Goal: Information Seeking & Learning: Find specific fact

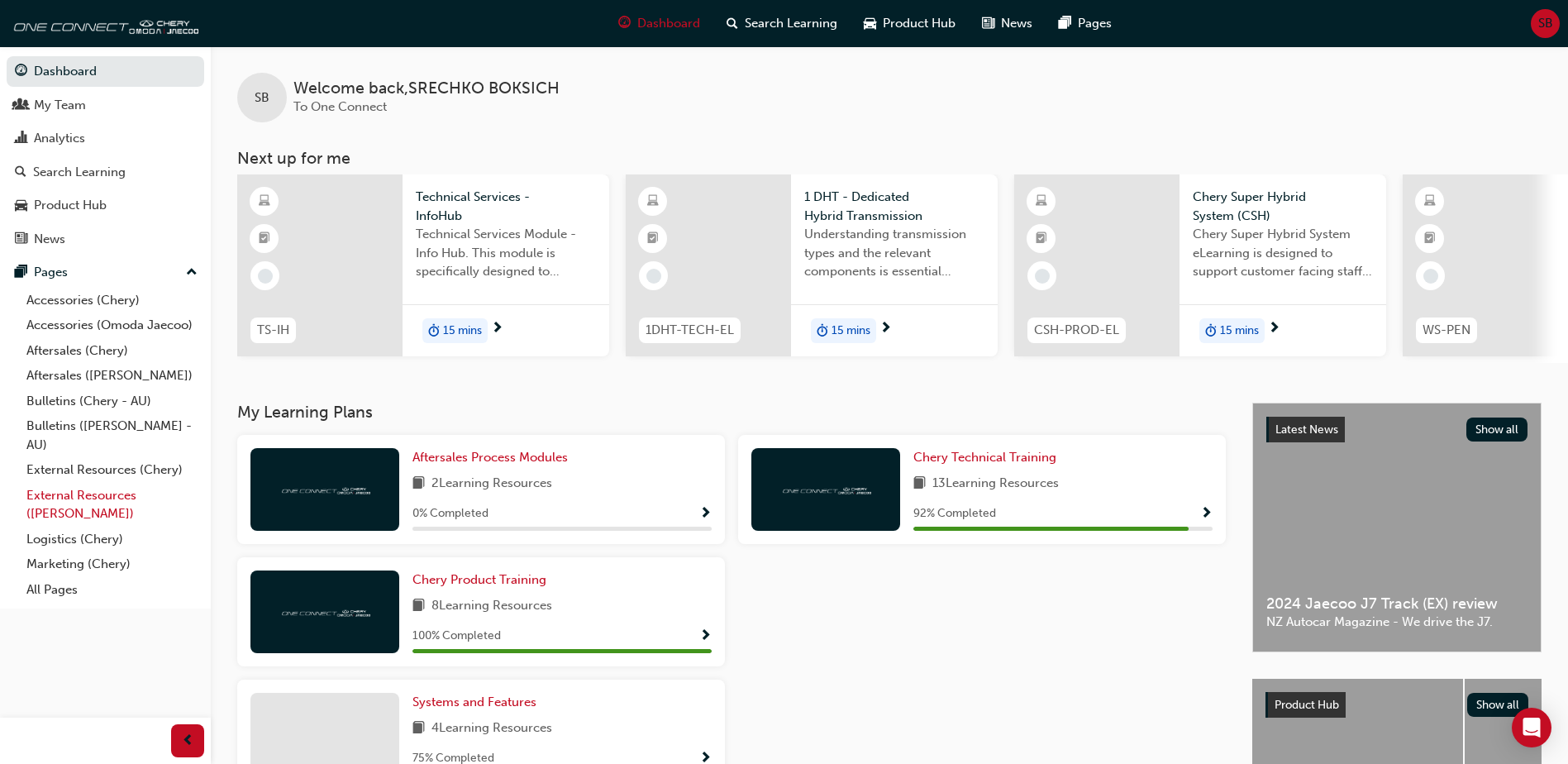
click at [100, 494] on link "External Resources ([PERSON_NAME])" at bounding box center [111, 505] width 184 height 44
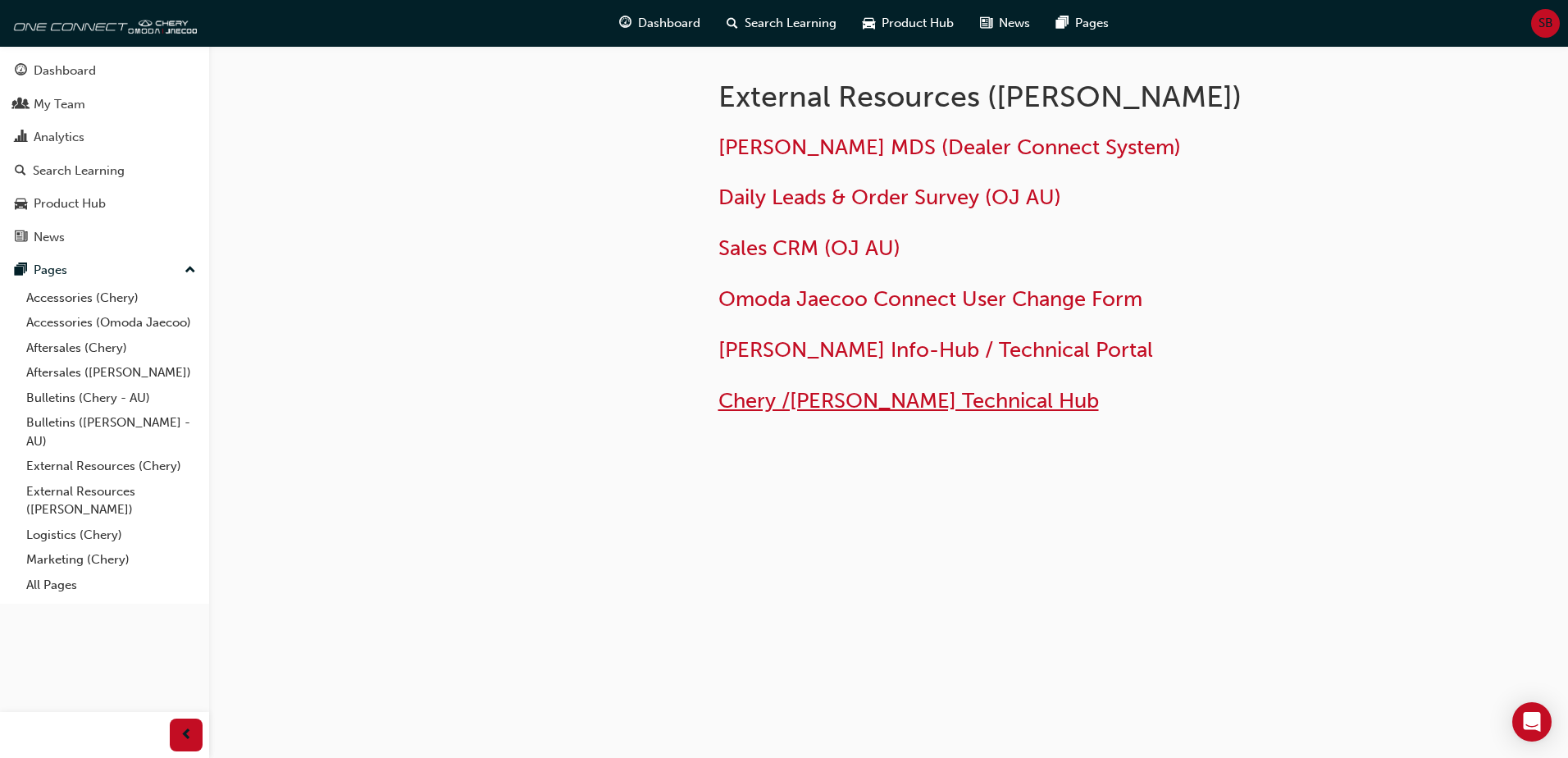
click at [837, 396] on span "Chery /[PERSON_NAME] Technical Hub" at bounding box center [908, 400] width 380 height 25
click at [834, 399] on span "Chery /[PERSON_NAME] Technical Hub" at bounding box center [908, 400] width 380 height 25
click at [763, 400] on span "Chery /[PERSON_NAME] Technical Hub" at bounding box center [908, 400] width 380 height 25
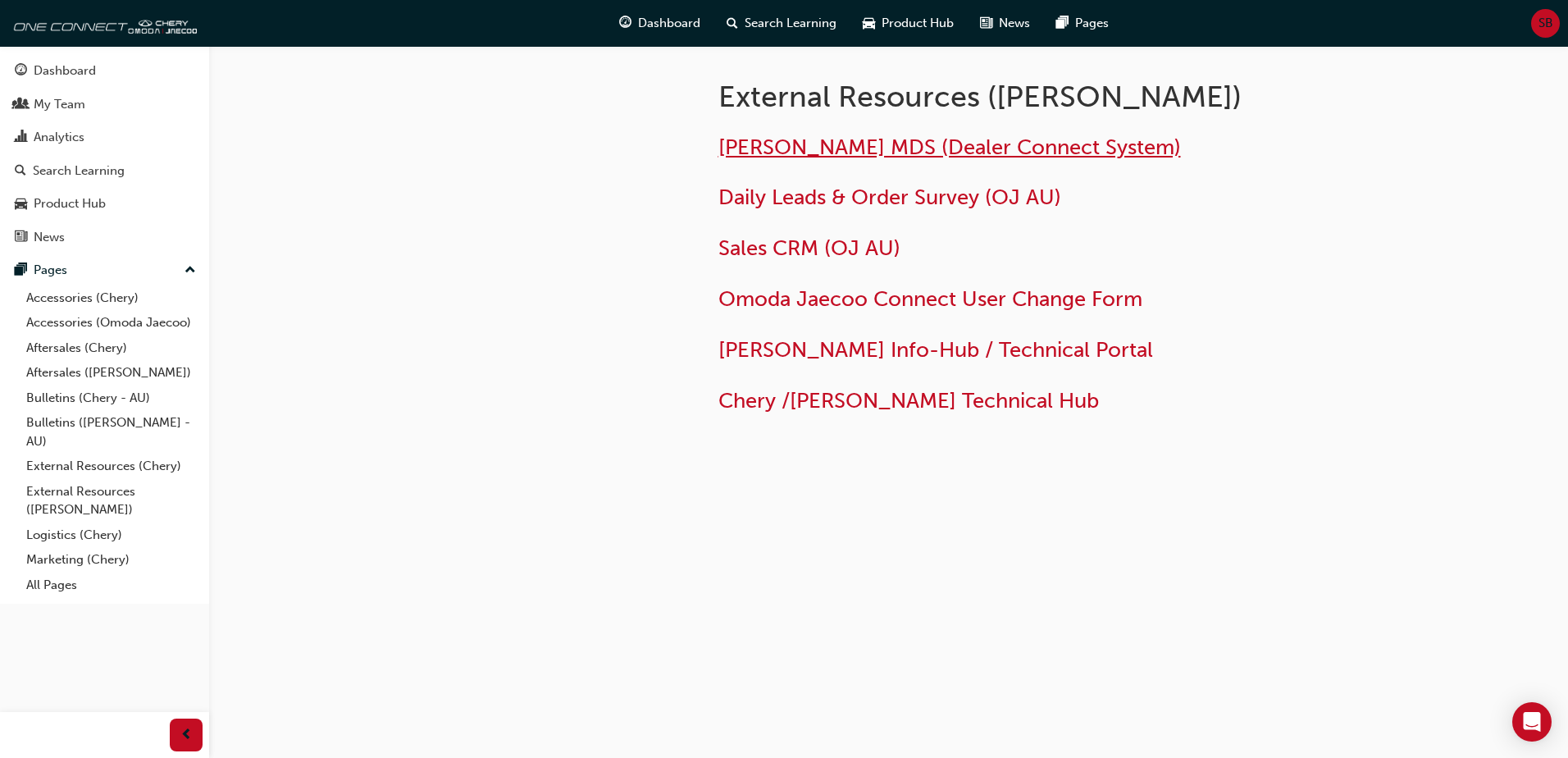
click at [811, 143] on span "[PERSON_NAME] MDS (Dealer Connect System)" at bounding box center [949, 147] width 462 height 25
click at [798, 350] on span "[PERSON_NAME] Info-Hub / Technical Portal" at bounding box center [935, 350] width 435 height 25
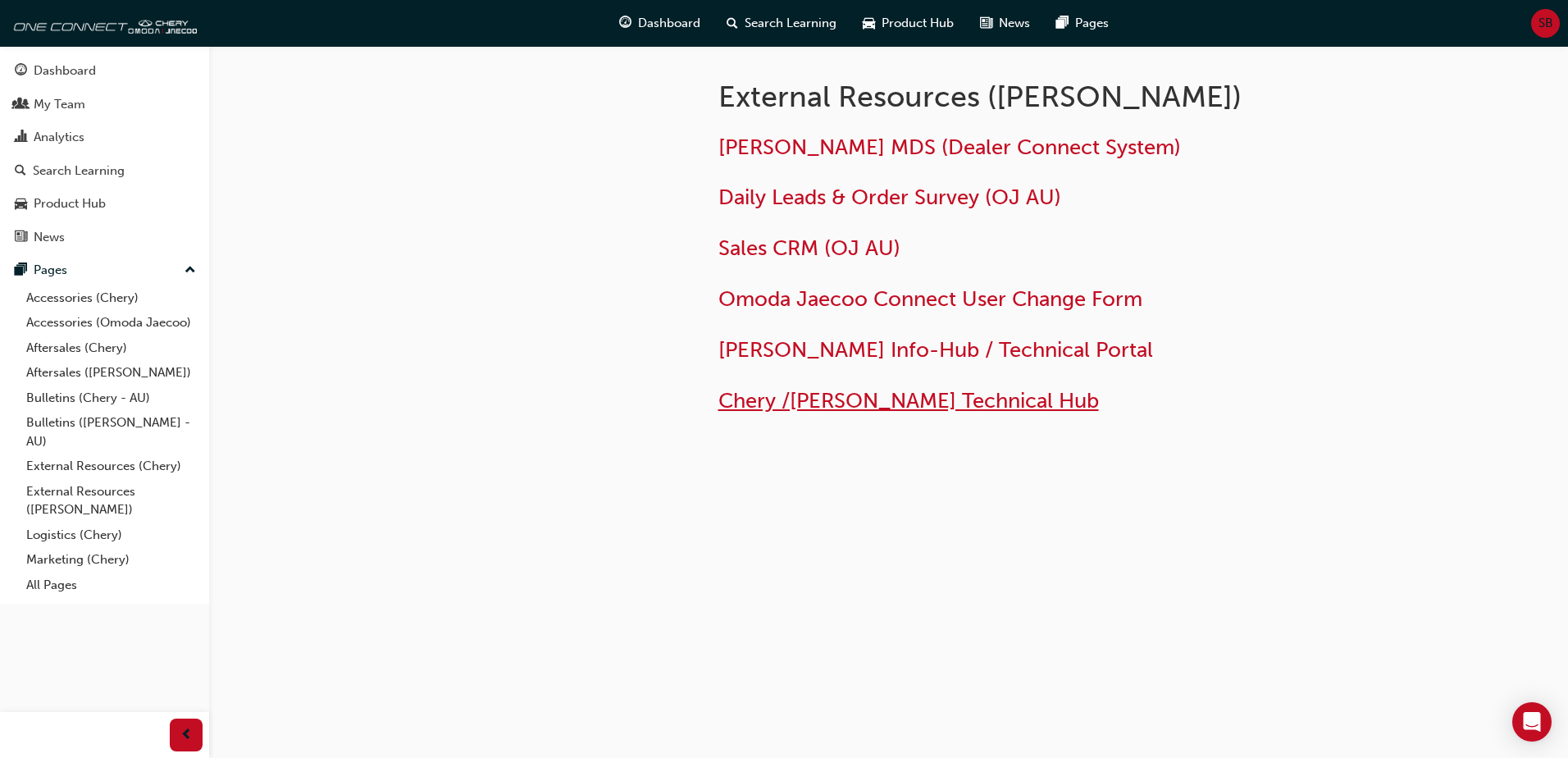
click at [932, 397] on span "Chery /[PERSON_NAME] Technical Hub" at bounding box center [908, 400] width 380 height 25
click at [768, 29] on span "Search Learning" at bounding box center [789, 24] width 92 height 19
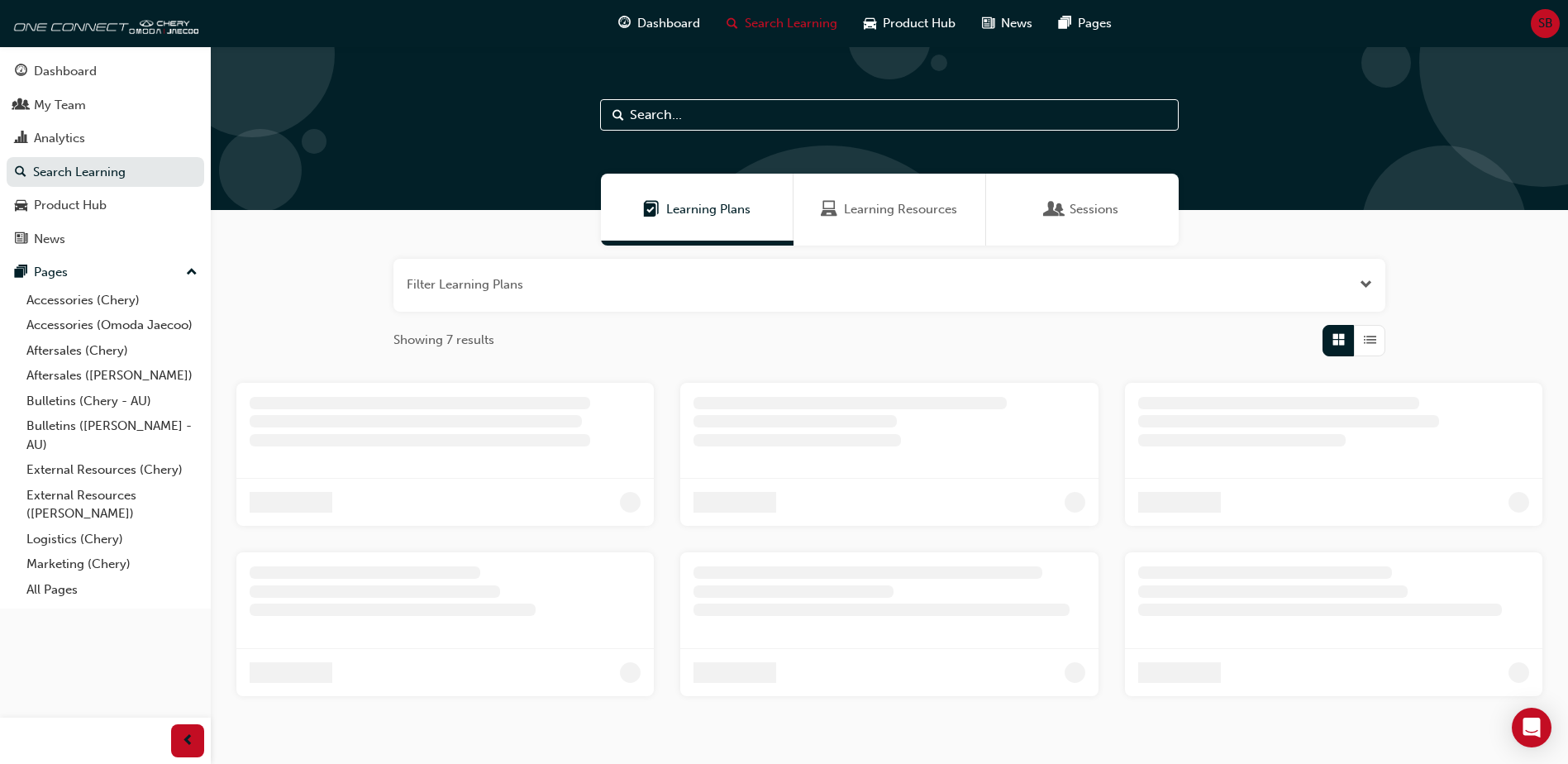
click at [693, 119] on input "text" at bounding box center [889, 114] width 579 height 31
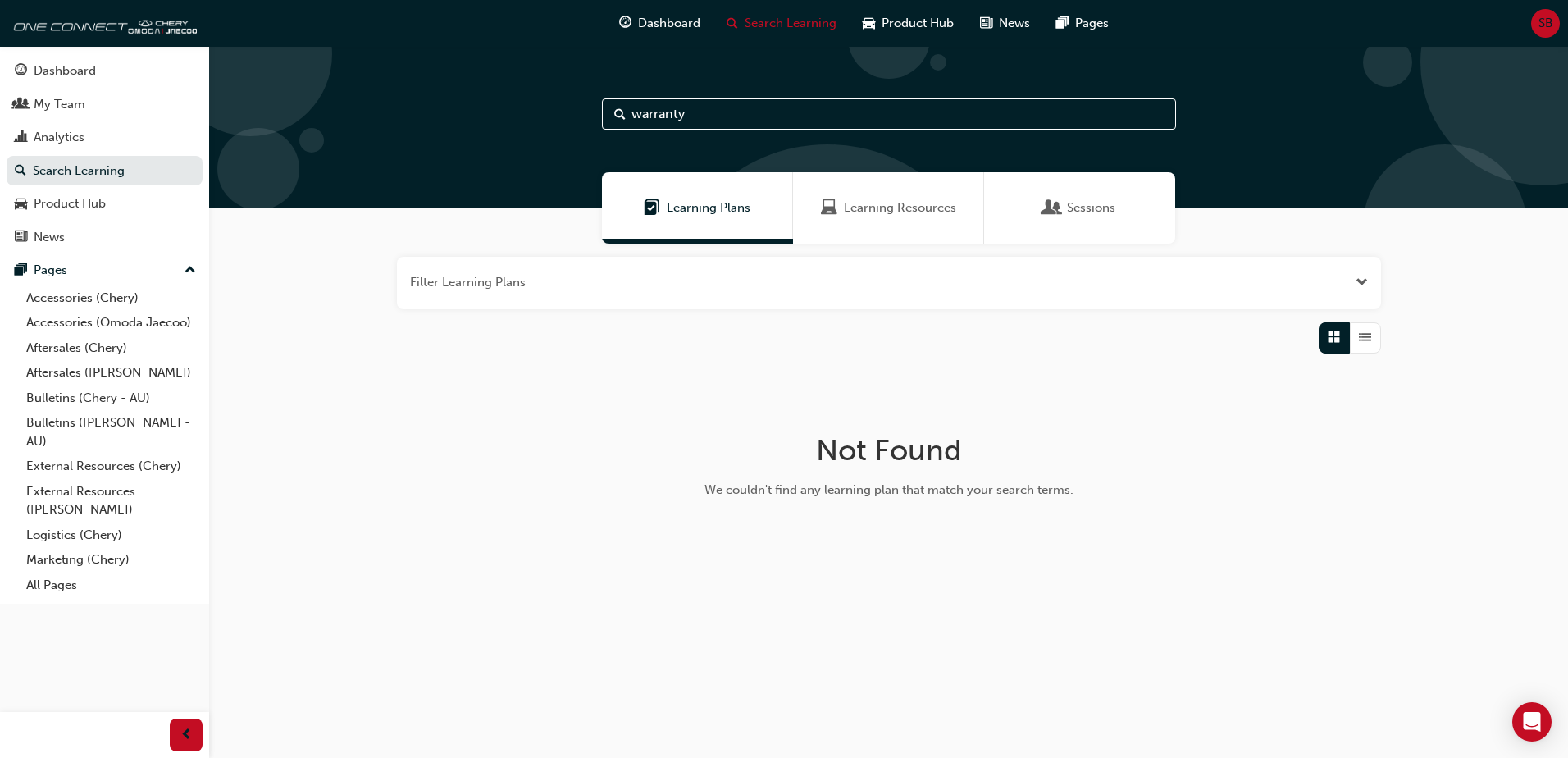
click at [923, 211] on span "Learning Resources" at bounding box center [900, 208] width 113 height 19
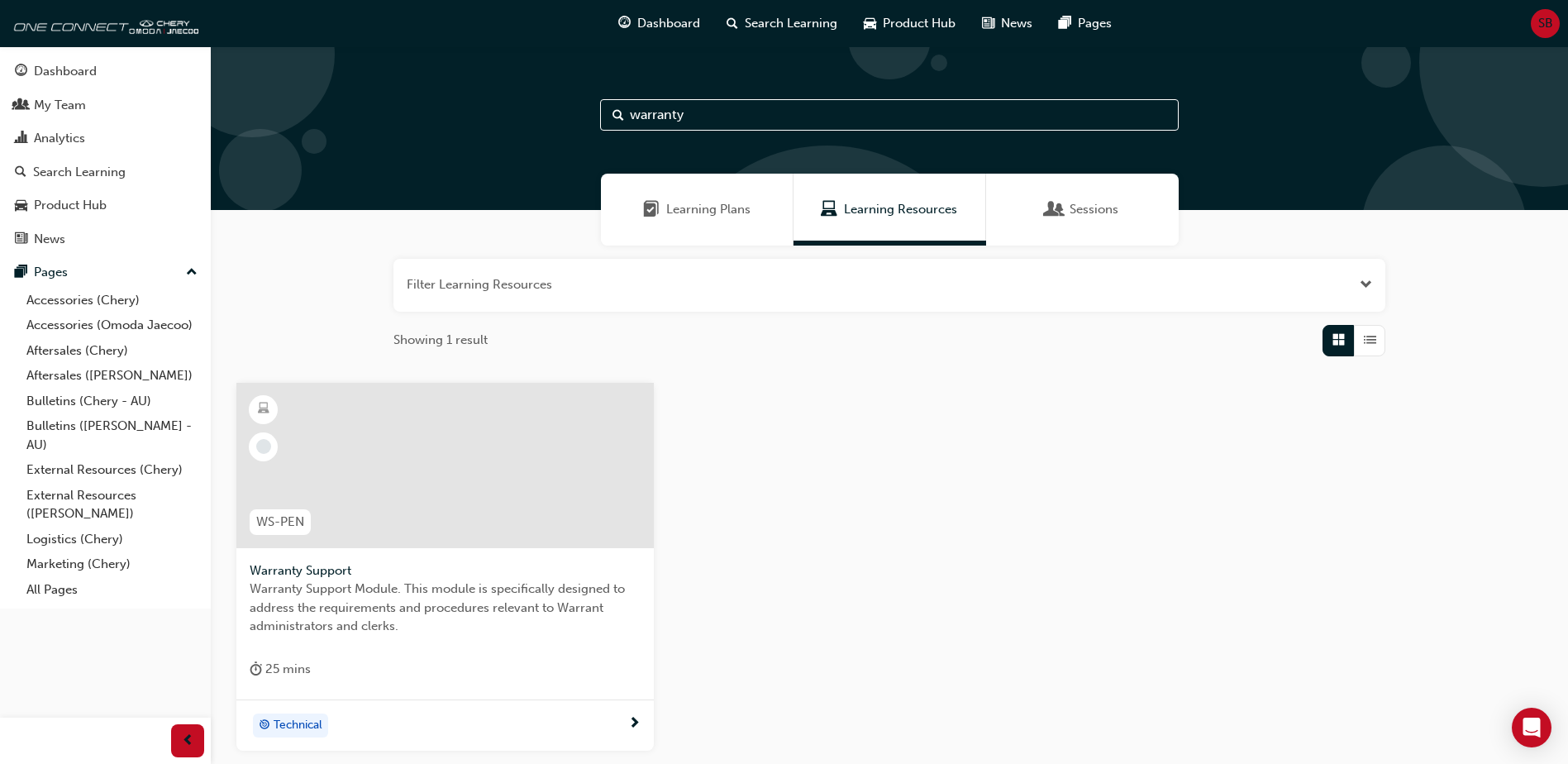
click at [739, 113] on input "warranty" at bounding box center [889, 114] width 579 height 31
type input "w"
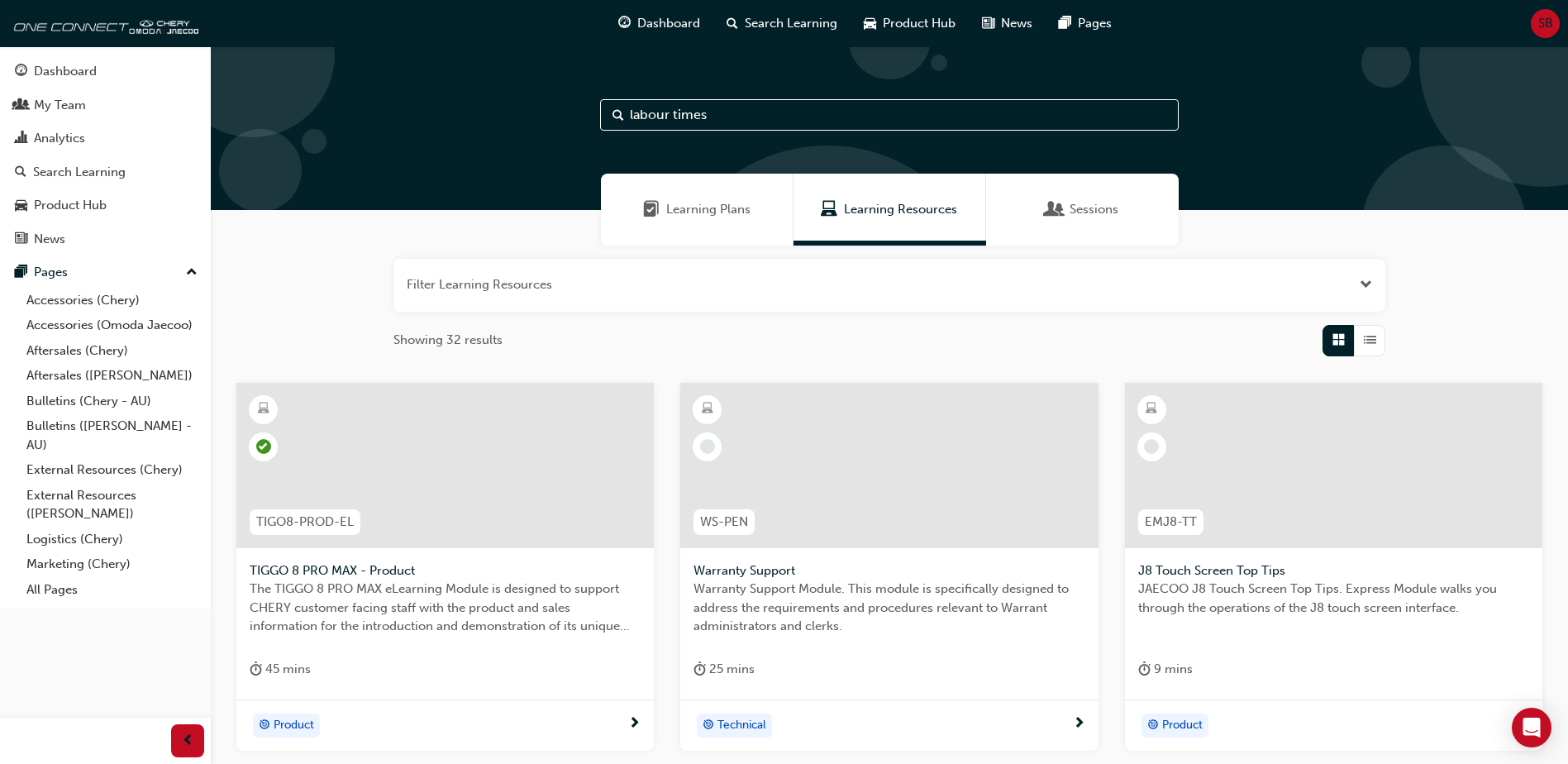
type input "labour times"
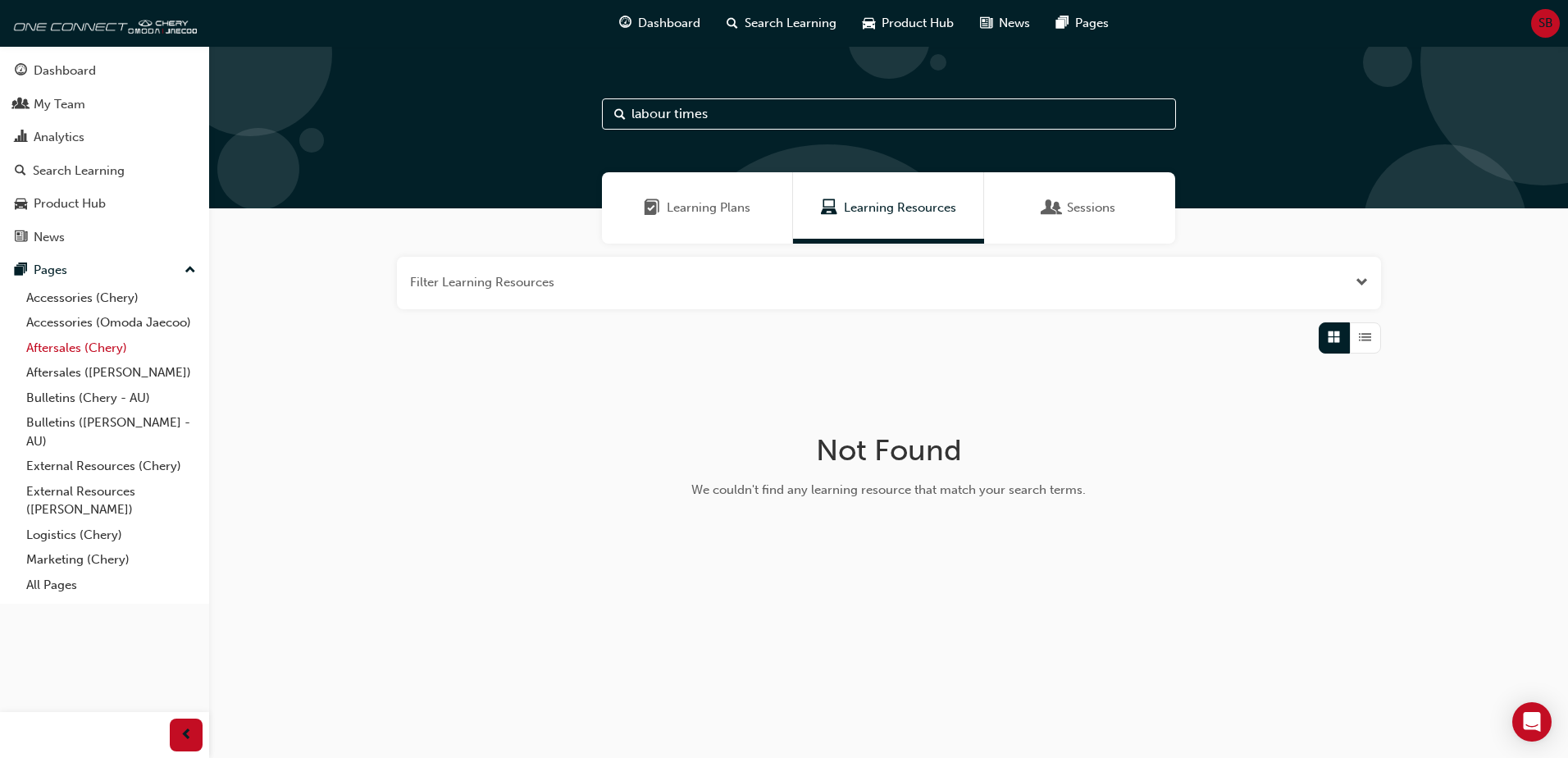
click at [101, 343] on link "Aftersales (Chery)" at bounding box center [110, 348] width 182 height 25
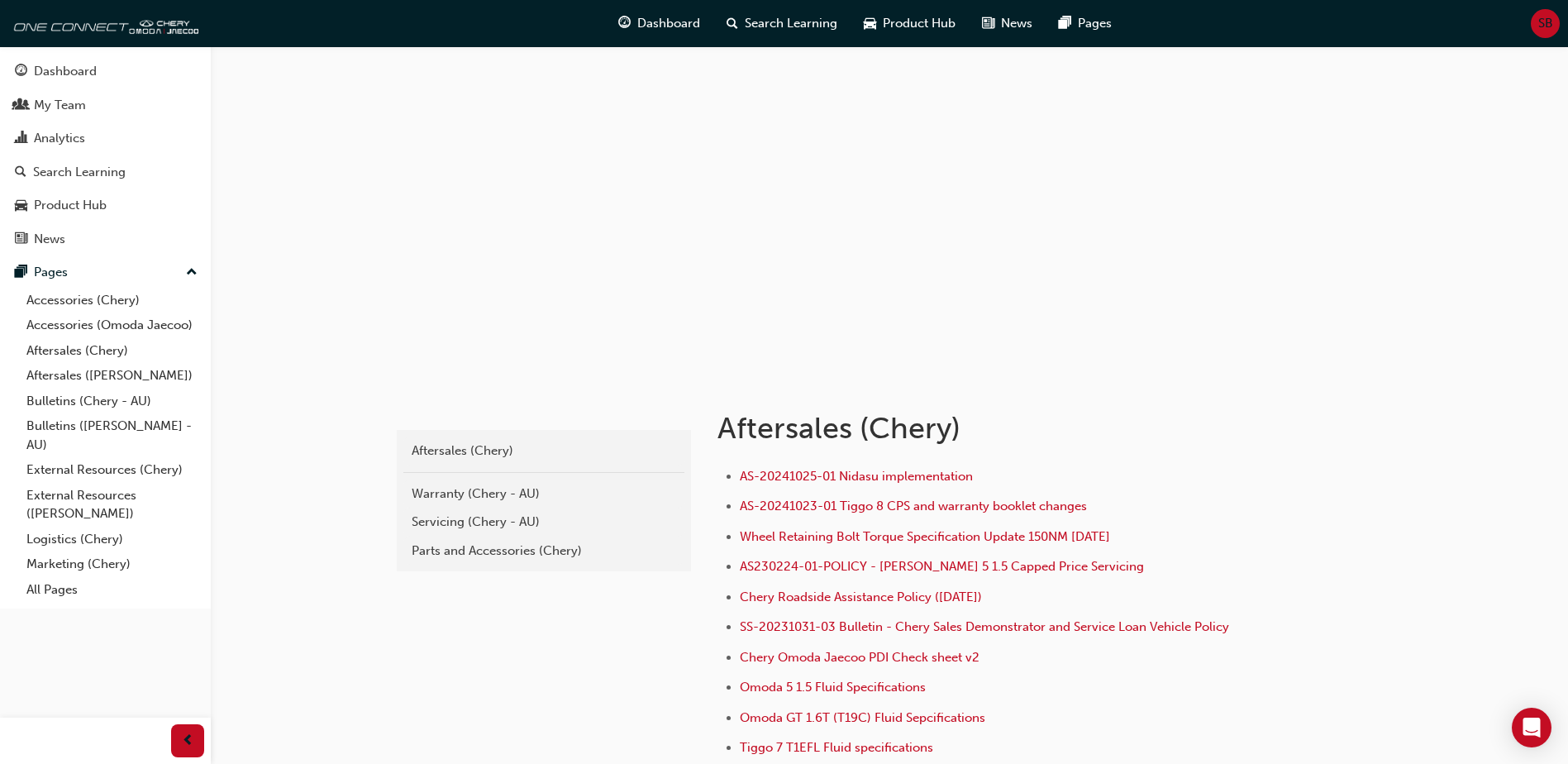
drag, startPoint x: 30, startPoint y: 5, endPoint x: 304, endPoint y: 447, distance: 520.0
click at [369, 442] on div "chery-aftersales Aftersales (Chery) Warranty (Chery - AU) Servicing (Chery - AU…" at bounding box center [784, 491] width 1568 height 982
click at [108, 373] on link "Aftersales ([PERSON_NAME])" at bounding box center [111, 376] width 184 height 25
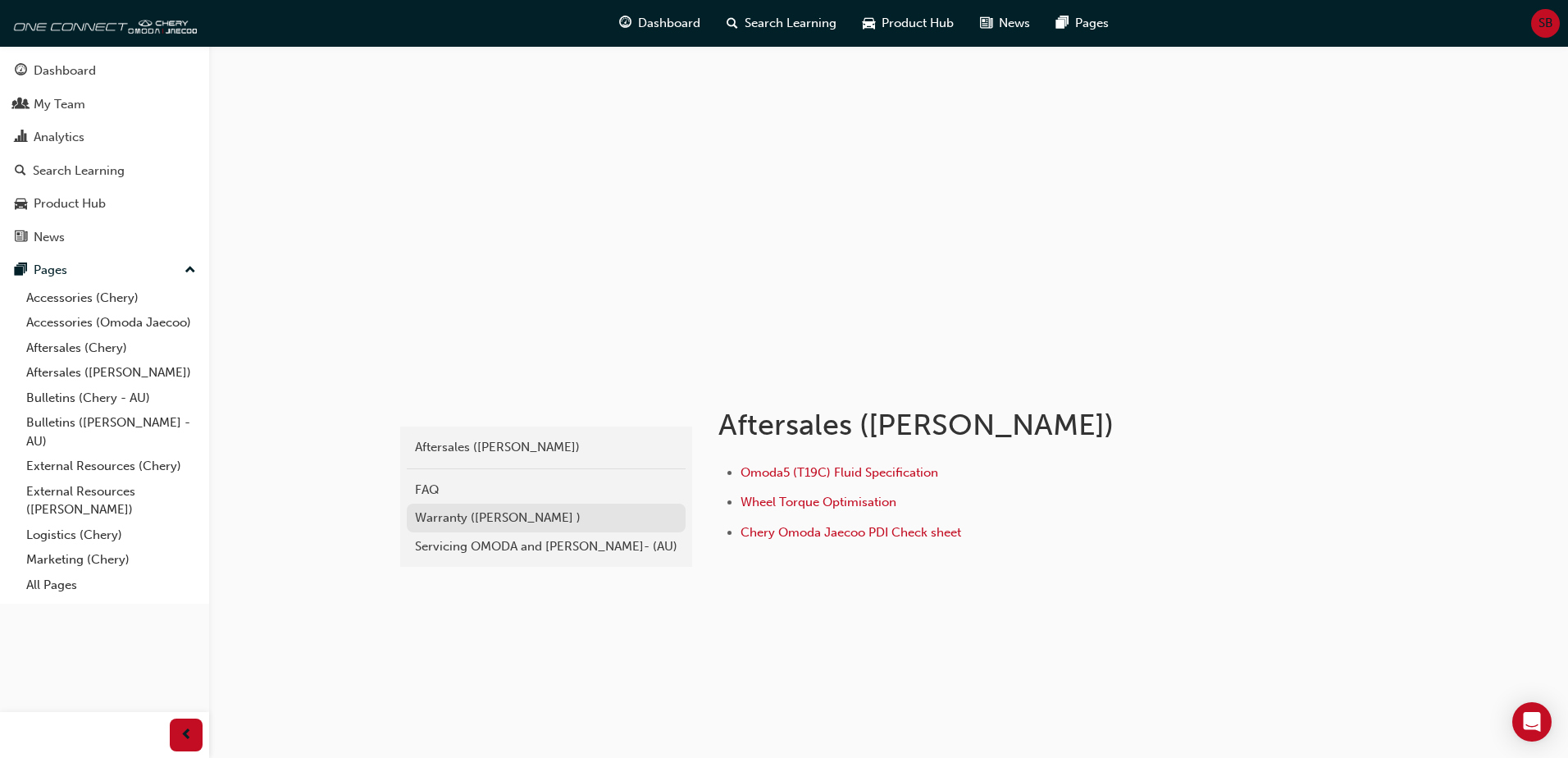
click at [474, 512] on div "Warranty (Omoda Jaecoo )" at bounding box center [546, 518] width 262 height 19
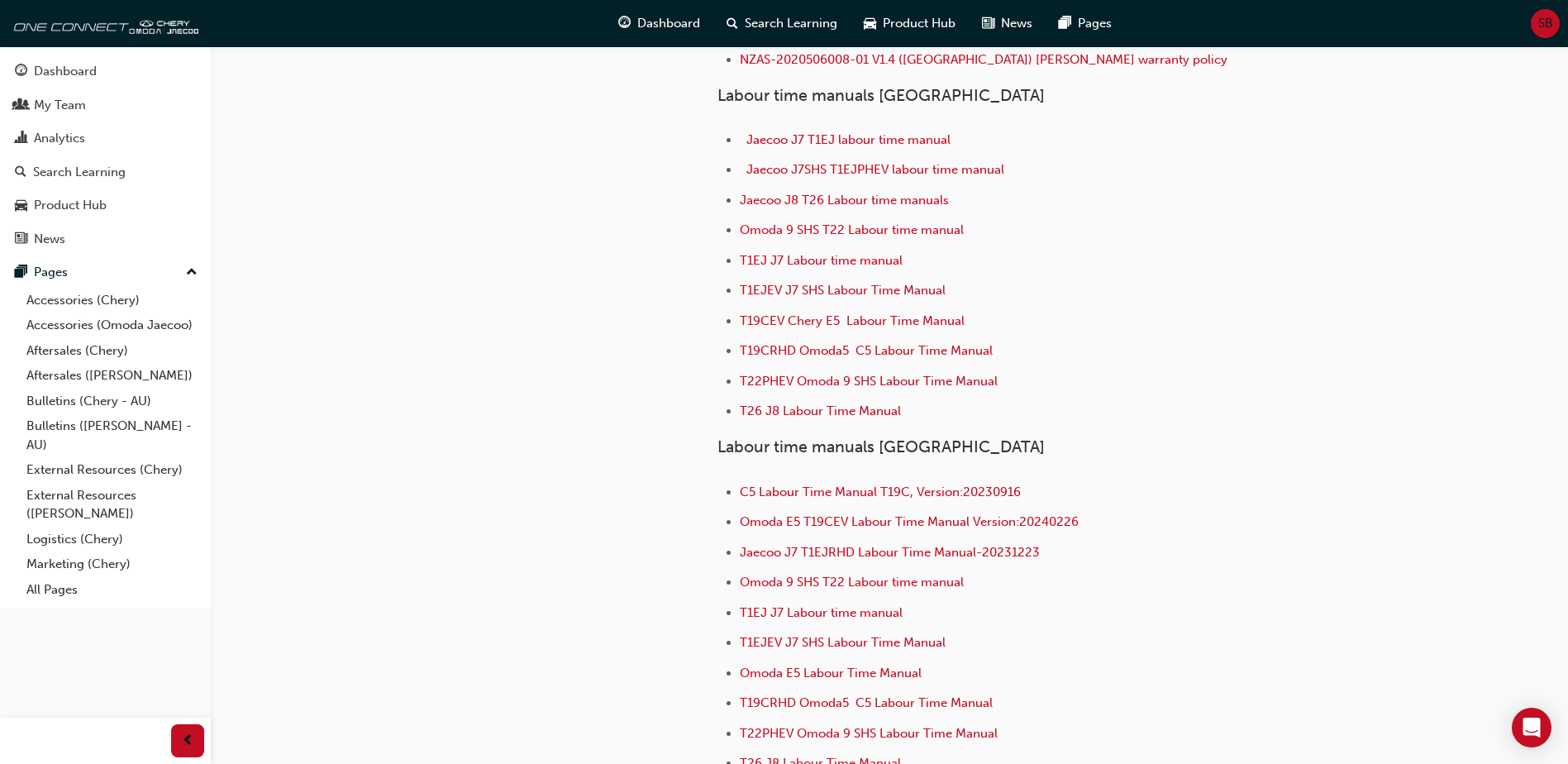
scroll to position [160, 0]
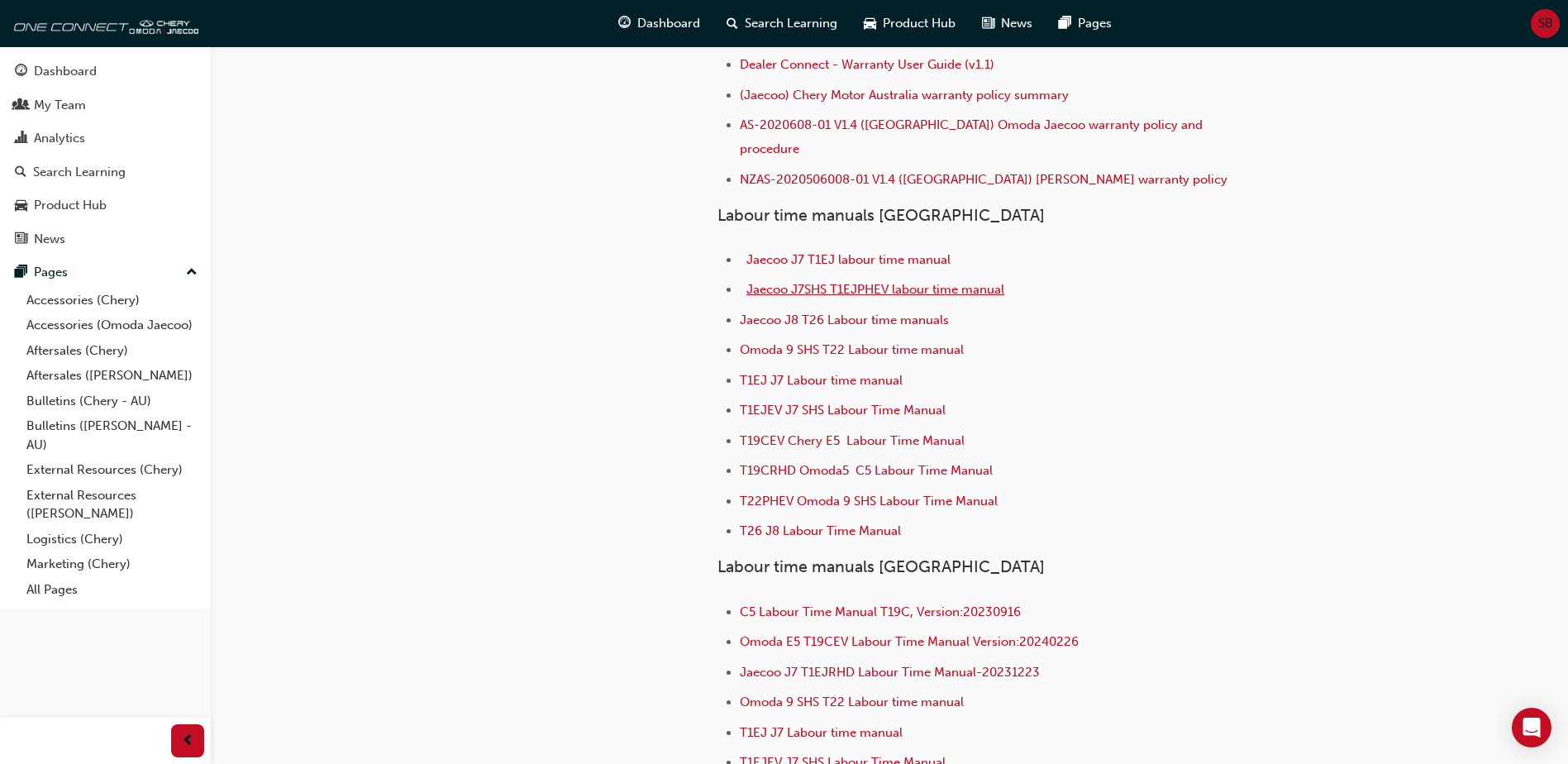
click at [831, 282] on span "Jaecoo J7SHS T1EJPHEV labour time manual" at bounding box center [876, 290] width 258 height 15
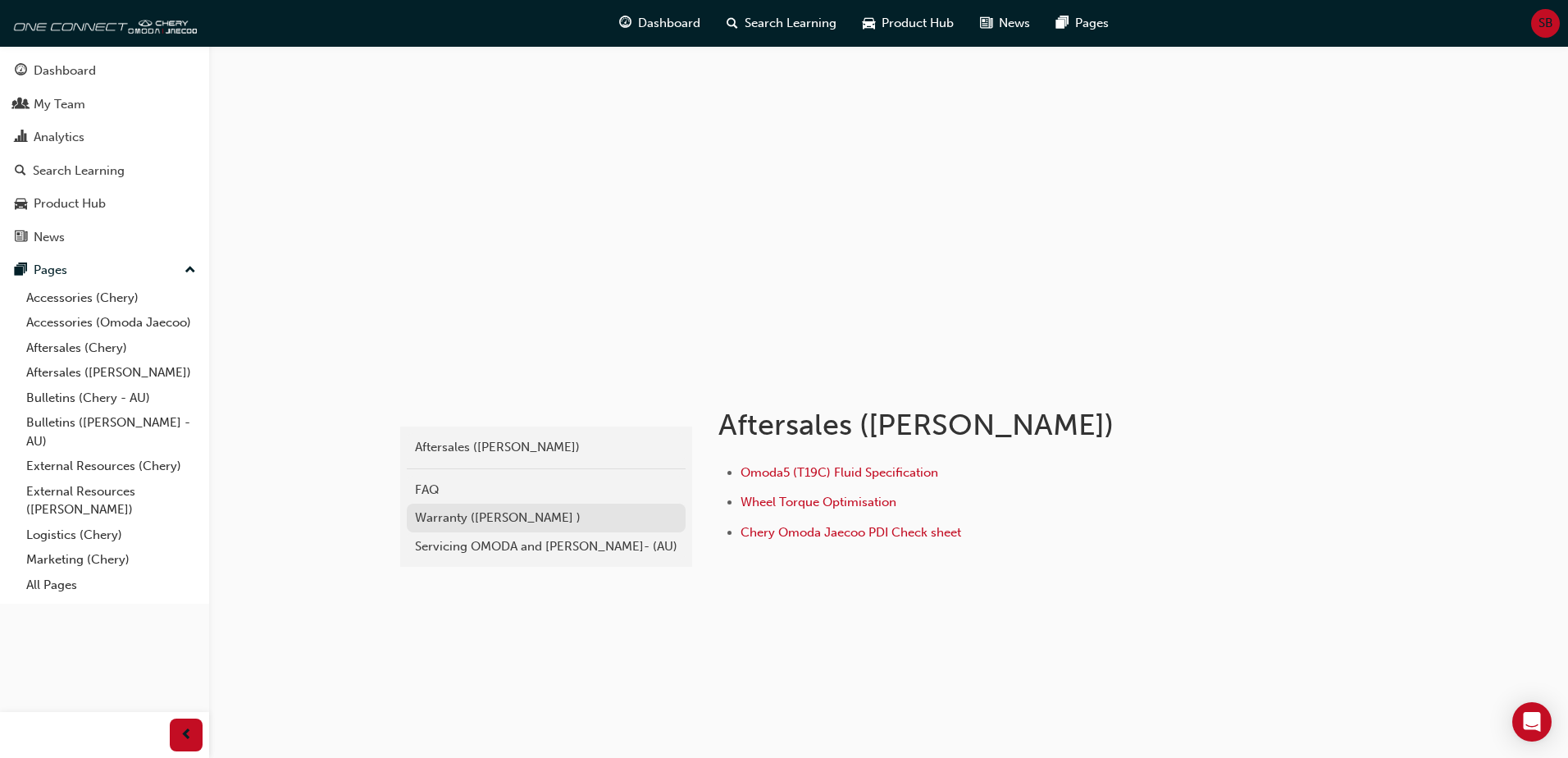
click at [532, 512] on div "Warranty ([PERSON_NAME] )" at bounding box center [546, 518] width 262 height 19
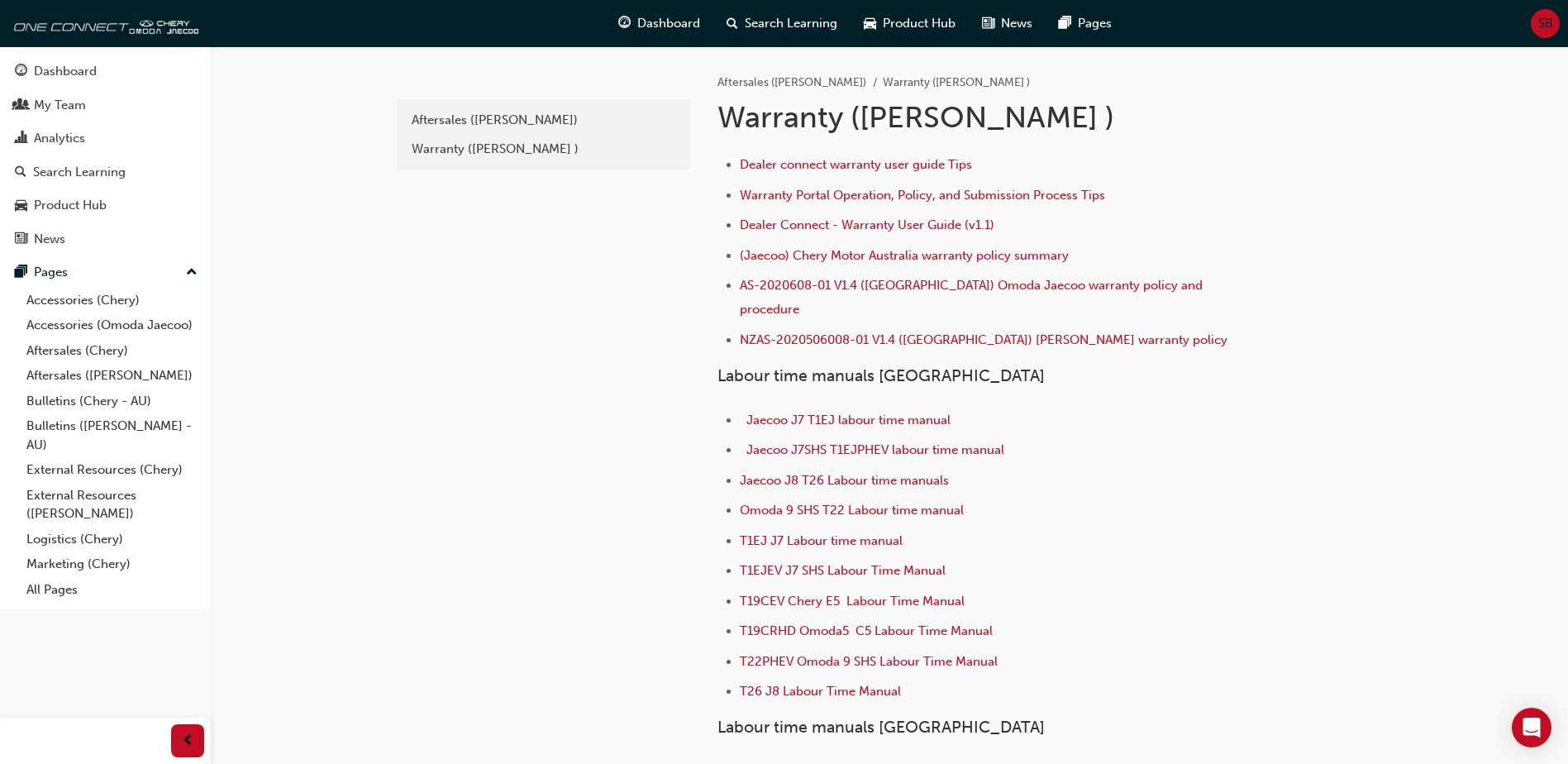
drag, startPoint x: 1443, startPoint y: 0, endPoint x: 1413, endPoint y: 218, distance: 220.1
click at [1370, 413] on div "Aftersales (Omoda Jaecoo) Warranty (Omoda Jaecoo ) Warranty (Omoda Jaecoo ) Dea…" at bounding box center [1037, 558] width 694 height 1023
click at [816, 443] on span "Jaecoo J7SHS T1EJPHEV labour time manual" at bounding box center [876, 450] width 258 height 15
